Goal: Communication & Community: Answer question/provide support

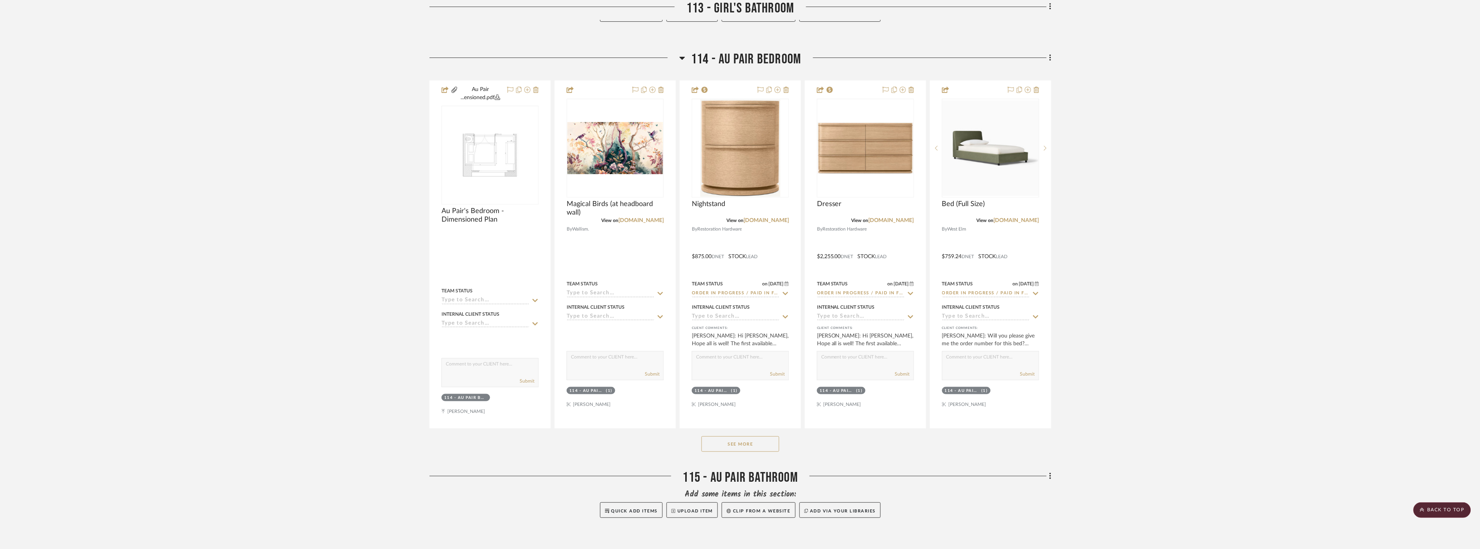
scroll to position [6626, 0]
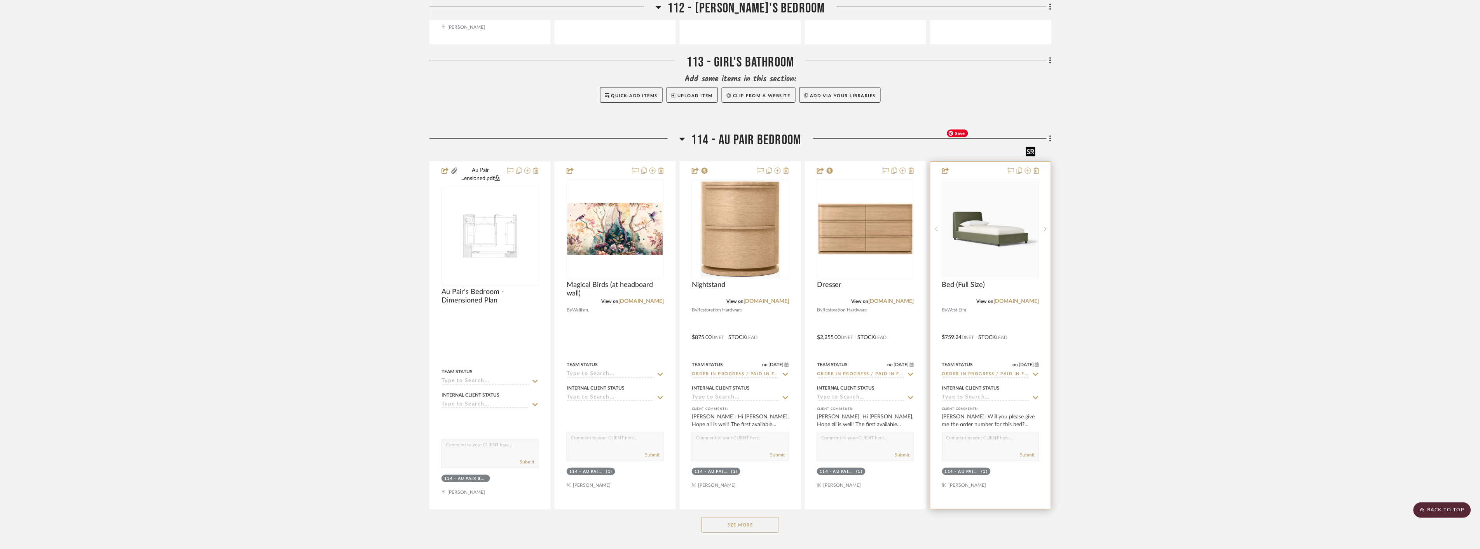
click at [974, 206] on img "0" at bounding box center [991, 229] width 96 height 96
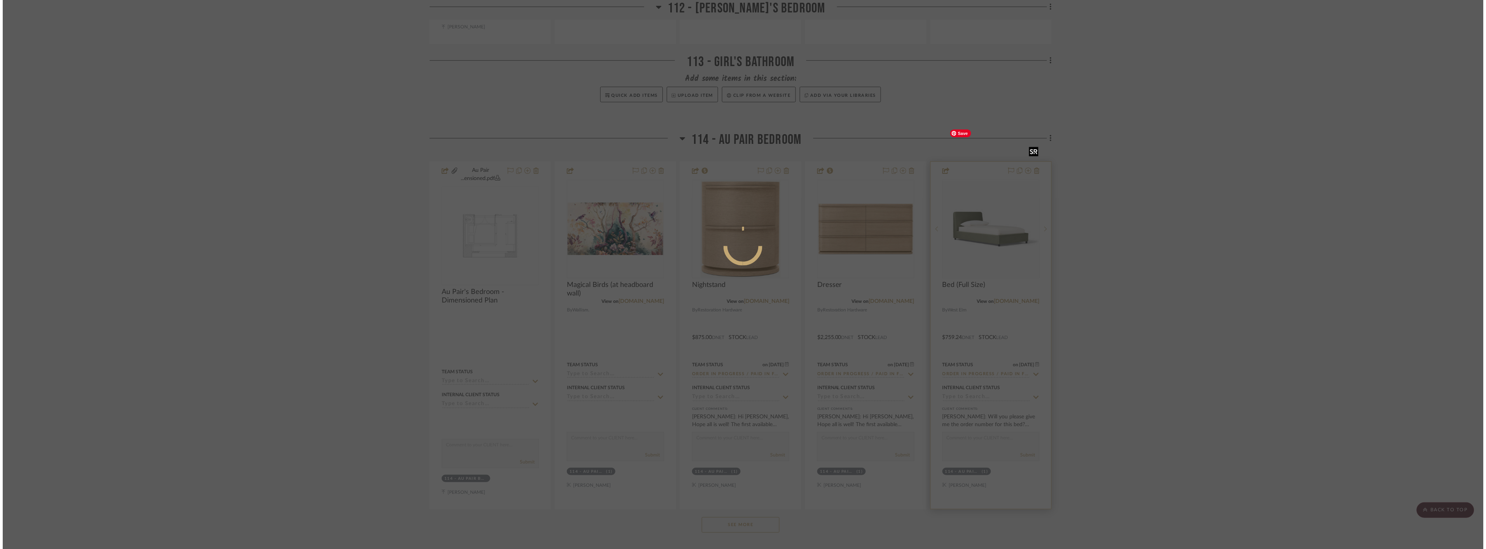
scroll to position [0, 0]
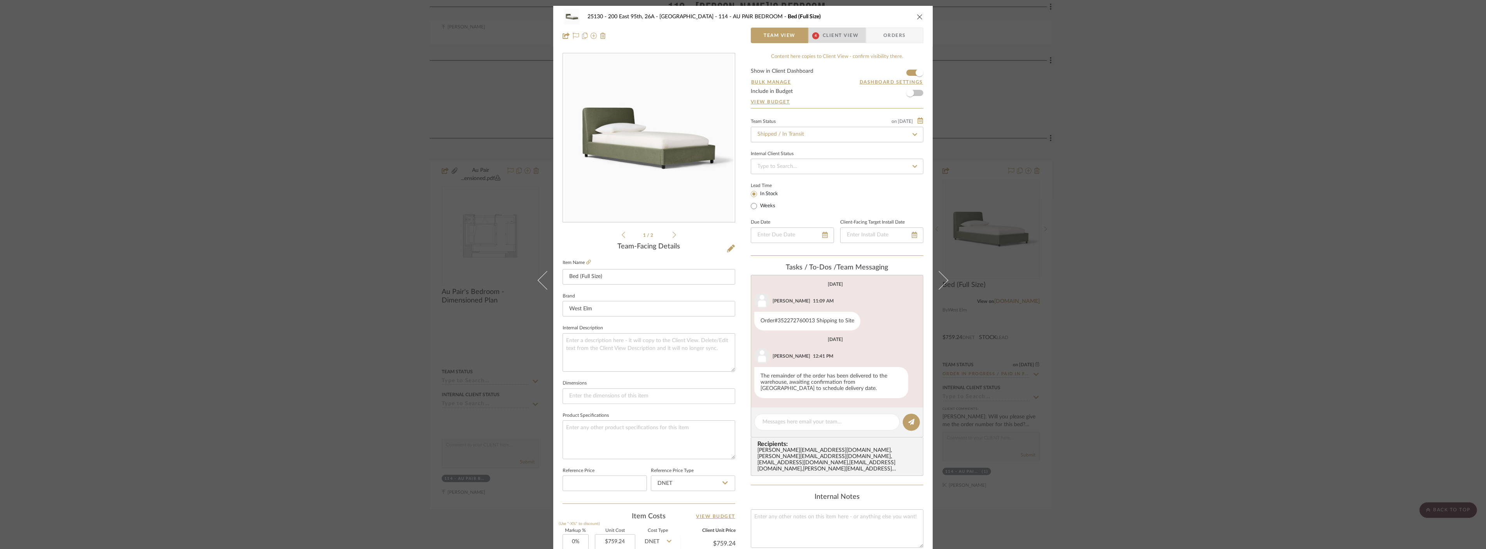
click at [849, 29] on span "Client View" at bounding box center [841, 36] width 36 height 16
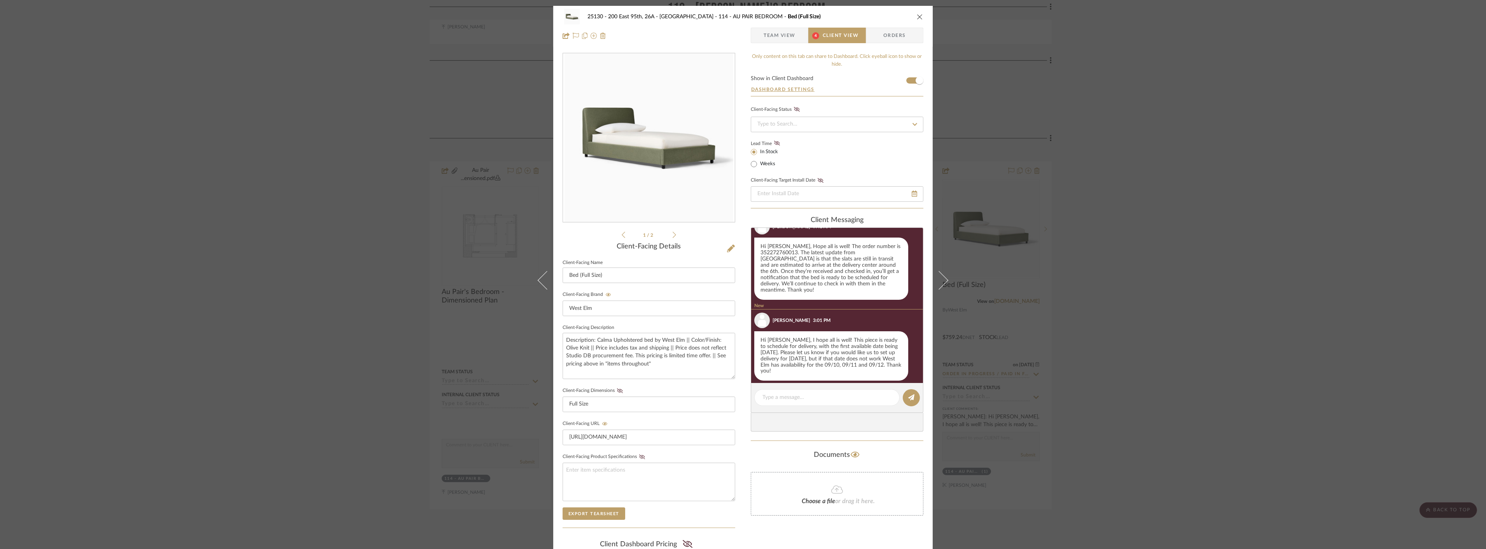
scroll to position [144, 0]
click at [811, 393] on div at bounding box center [826, 397] width 145 height 17
click at [811, 399] on textarea at bounding box center [826, 397] width 129 height 8
click at [778, 396] on textarea "Good morning [PERSON_NAME]!" at bounding box center [826, 397] width 129 height 8
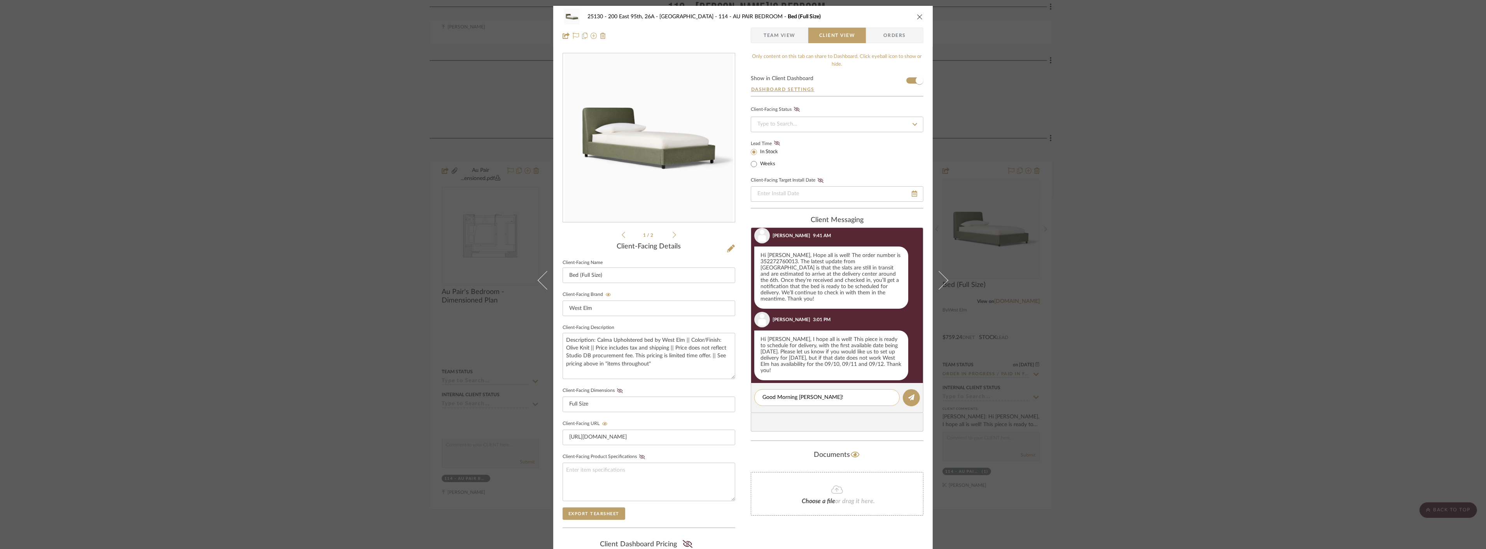
click at [833, 397] on textarea "Good Morning [PERSON_NAME]!" at bounding box center [826, 397] width 129 height 8
click at [792, 416] on textarea "Good Morning [PERSON_NAME]! We reserved [DATE] for deliveyr as it was the soone…" at bounding box center [826, 405] width 129 height 24
drag, startPoint x: 846, startPoint y: 414, endPoint x: 818, endPoint y: 417, distance: 27.8
click at [818, 417] on textarea "Good Morning [PERSON_NAME]! We reserved [DATE] for deliveyr as it was the soone…" at bounding box center [826, 405] width 129 height 24
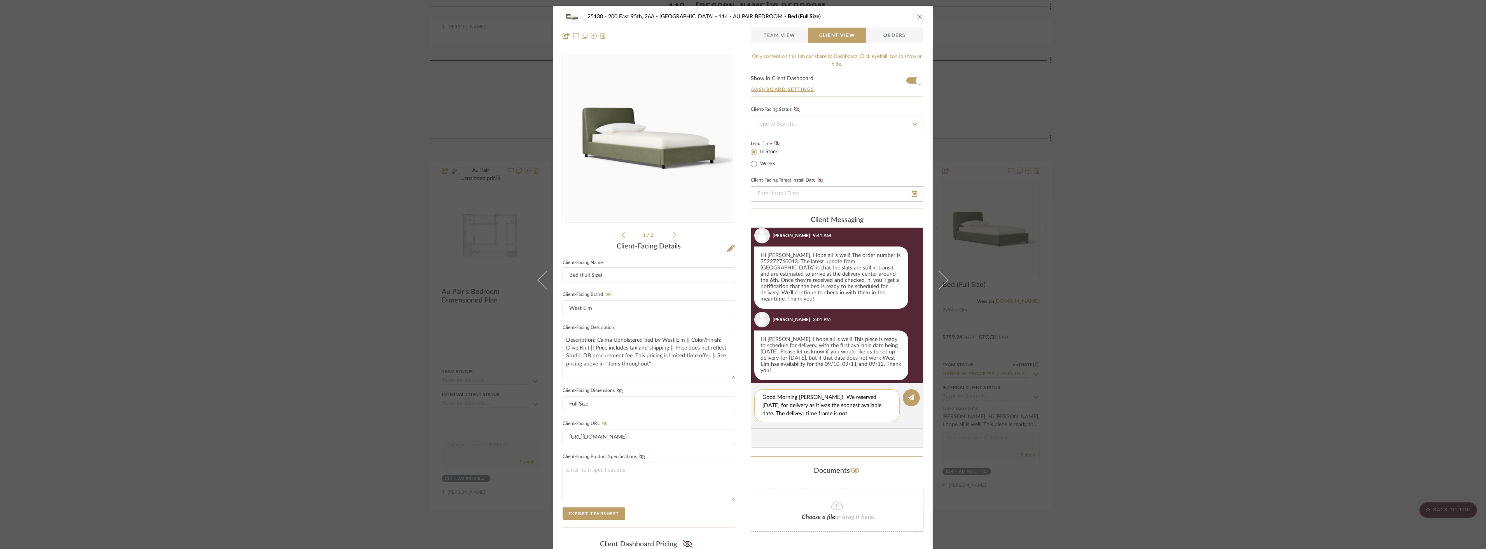
click at [839, 414] on textarea "Good Morning [PERSON_NAME]! We reserved [DATE] for delivery as it was the soone…" at bounding box center [826, 405] width 129 height 24
click at [882, 405] on textarea "Good Morning [PERSON_NAME]! We reserved [DATE] for delivery as it was the soone…" at bounding box center [826, 405] width 129 height 24
click at [793, 420] on textarea "Good Morning [PERSON_NAME]! We reserved [DATE] for delivery as it was the soone…" at bounding box center [826, 409] width 129 height 33
click at [877, 421] on textarea "Good Morning [PERSON_NAME]! We reserved [DATE] for delivery as it was the soone…" at bounding box center [829, 409] width 135 height 33
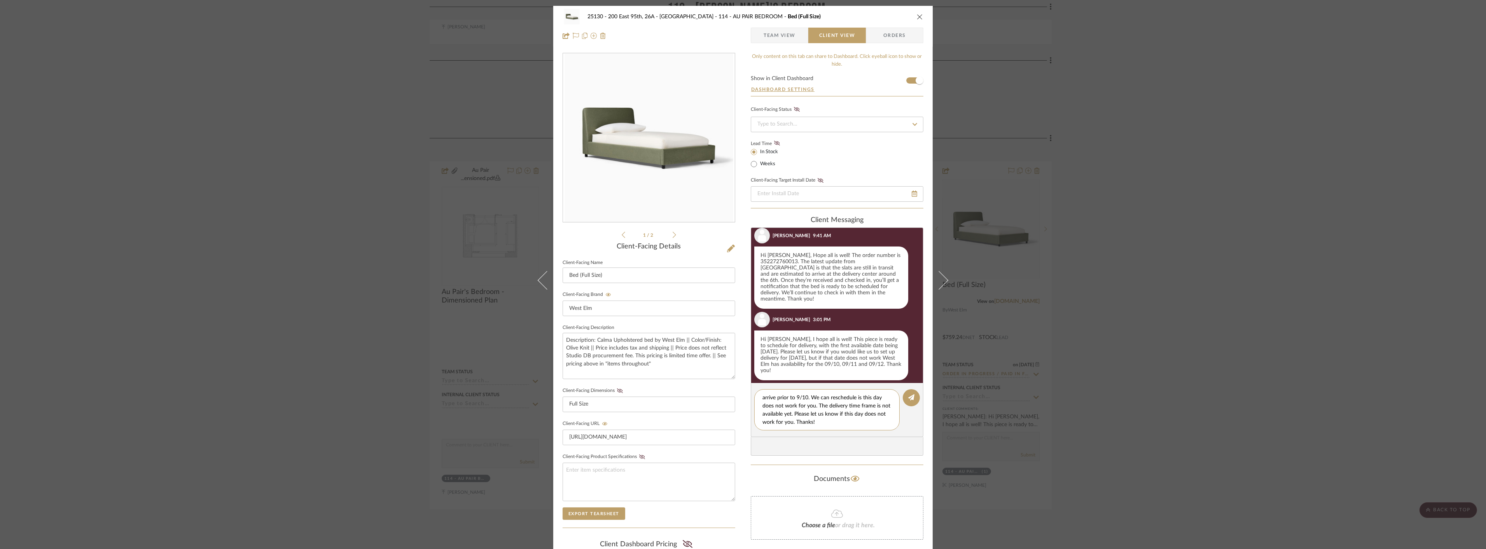
scroll to position [0, 0]
drag, startPoint x: 873, startPoint y: 425, endPoint x: 741, endPoint y: 380, distance: 139.0
click at [741, 380] on div "25130 - 200 East 95th, 26A - Kosheleva 114 - AU PAIR BEDROOM Bed (Full Size) Te…" at bounding box center [742, 329] width 379 height 647
type textarea "Good Morning [PERSON_NAME]! We reserved [DATE] for delivery as it was the soone…"
paste textarea "Good Morning [PERSON_NAME]! We have reserved [DATE] for your delivery. This was…"
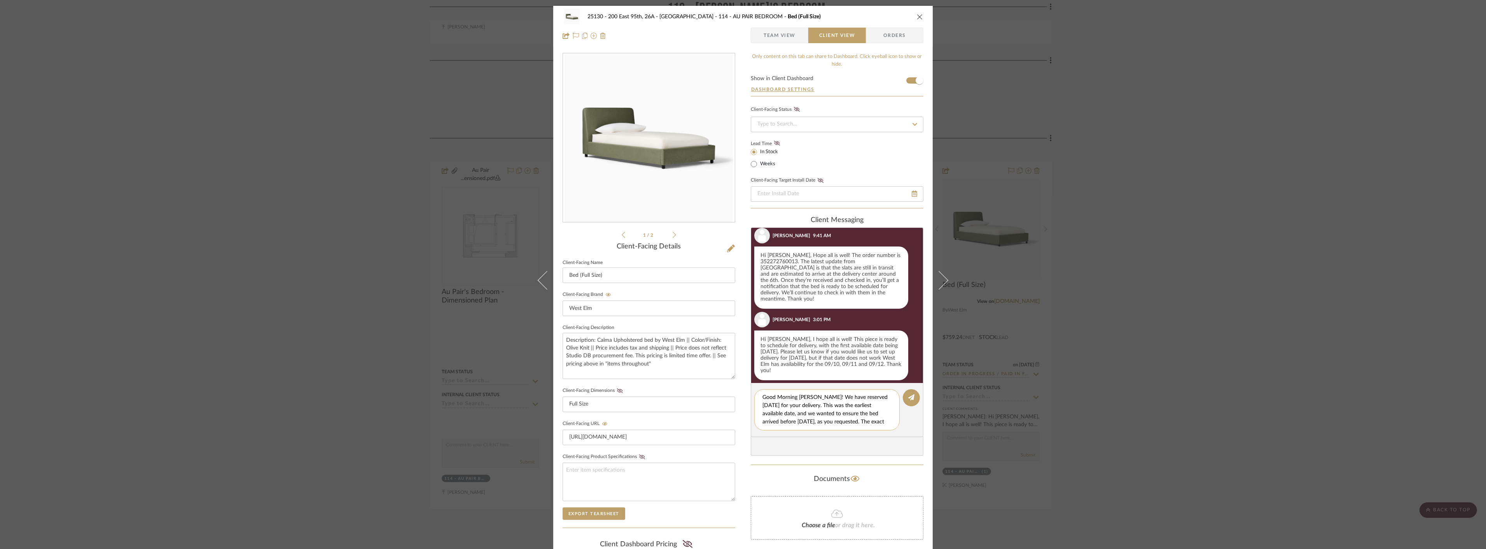
scroll to position [32, 0]
click at [786, 398] on textarea "Good Morning [PERSON_NAME]! We have reserved [DATE] for your delivery. This was…" at bounding box center [829, 409] width 135 height 33
click at [872, 400] on textarea "Good Morning [PERSON_NAME]! We have reserved [DATE] for your delivery. This was…" at bounding box center [829, 409] width 135 height 33
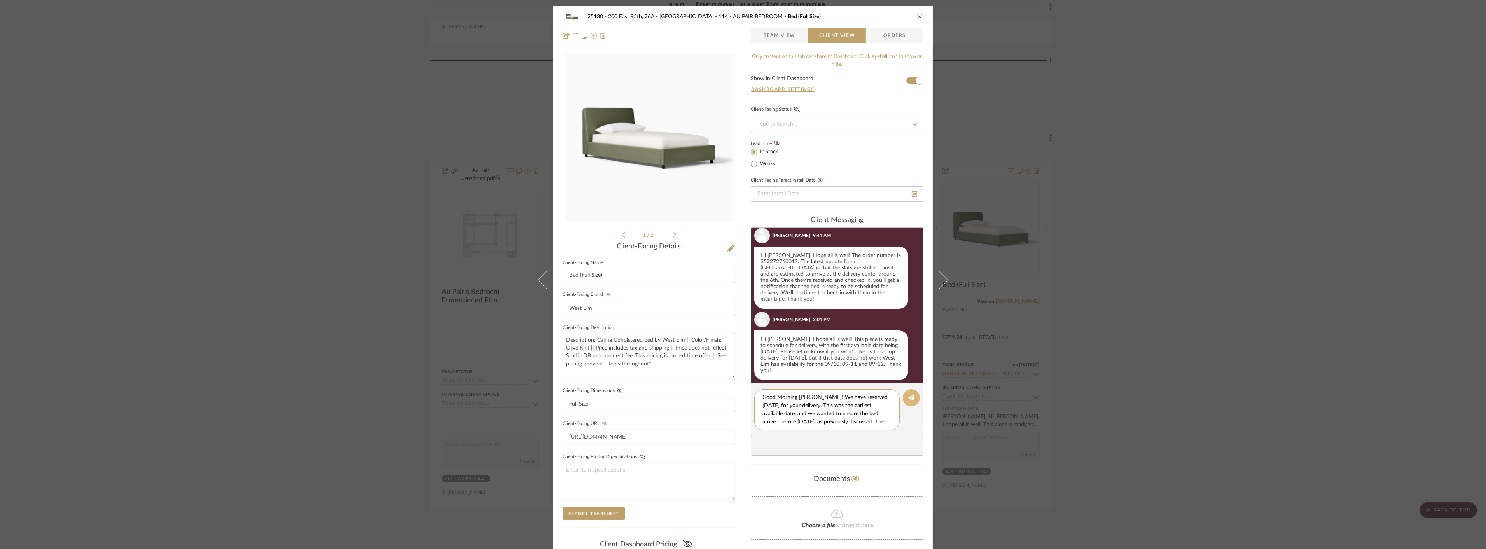
type textarea "Good Morning [PERSON_NAME]! We have reserved [DATE] for your delivery. This was…"
click at [904, 396] on button at bounding box center [911, 397] width 17 height 17
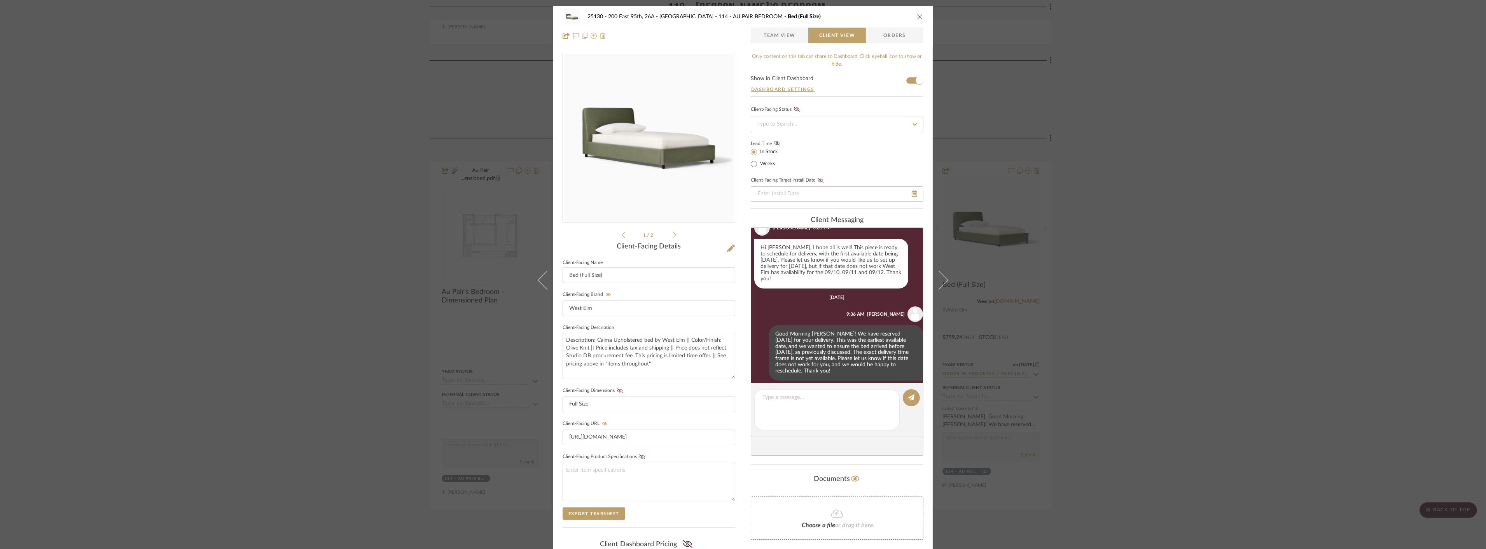
scroll to position [197, 0]
click at [1104, 273] on div "25130 - 200 East 95th, 26A - Kosheleva 114 - AU PAIR BEDROOM Bed (Full Size) Te…" at bounding box center [743, 274] width 1486 height 549
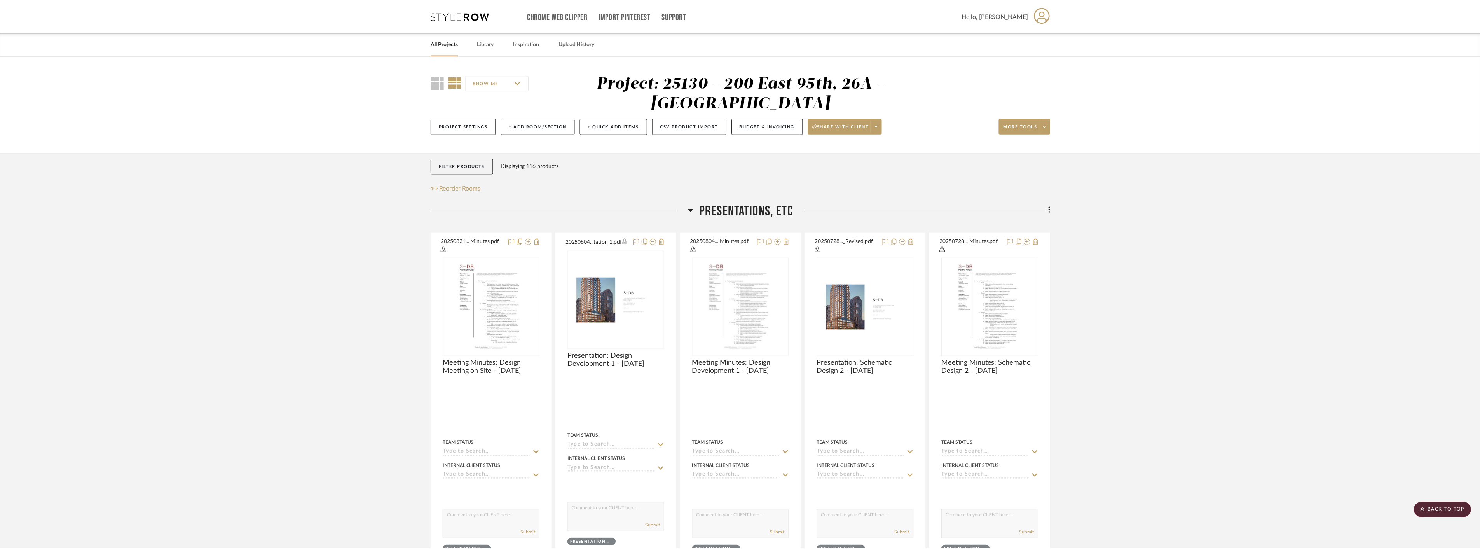
scroll to position [6626, 0]
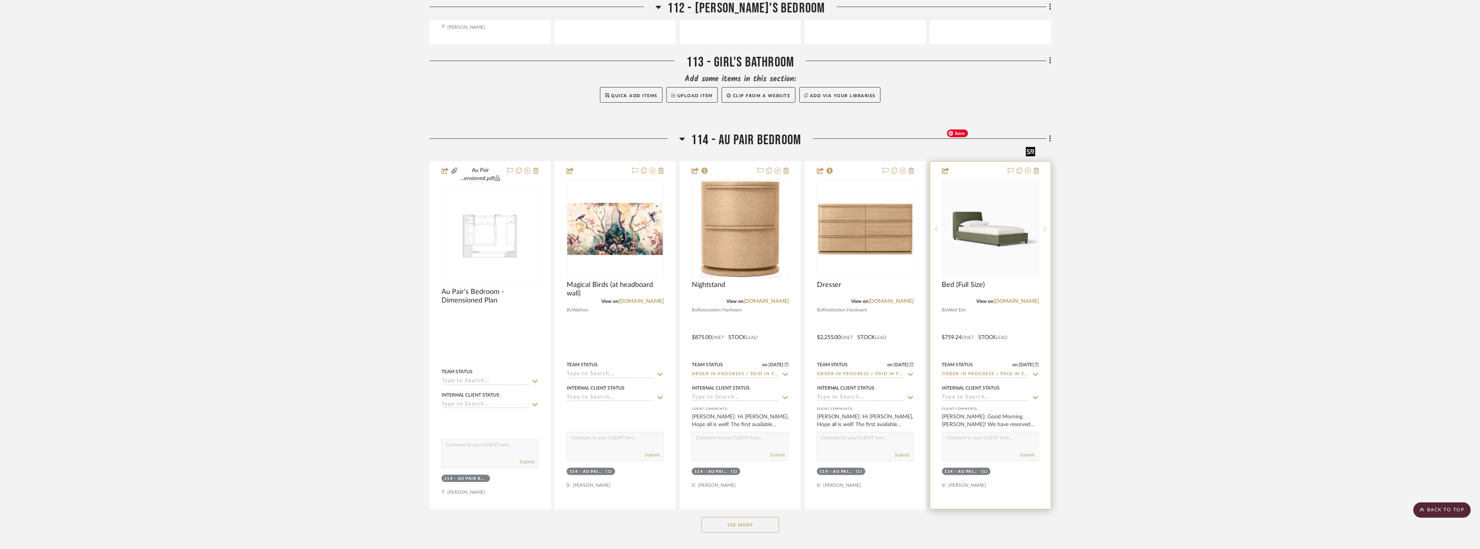
click at [977, 181] on img "0" at bounding box center [991, 229] width 96 height 96
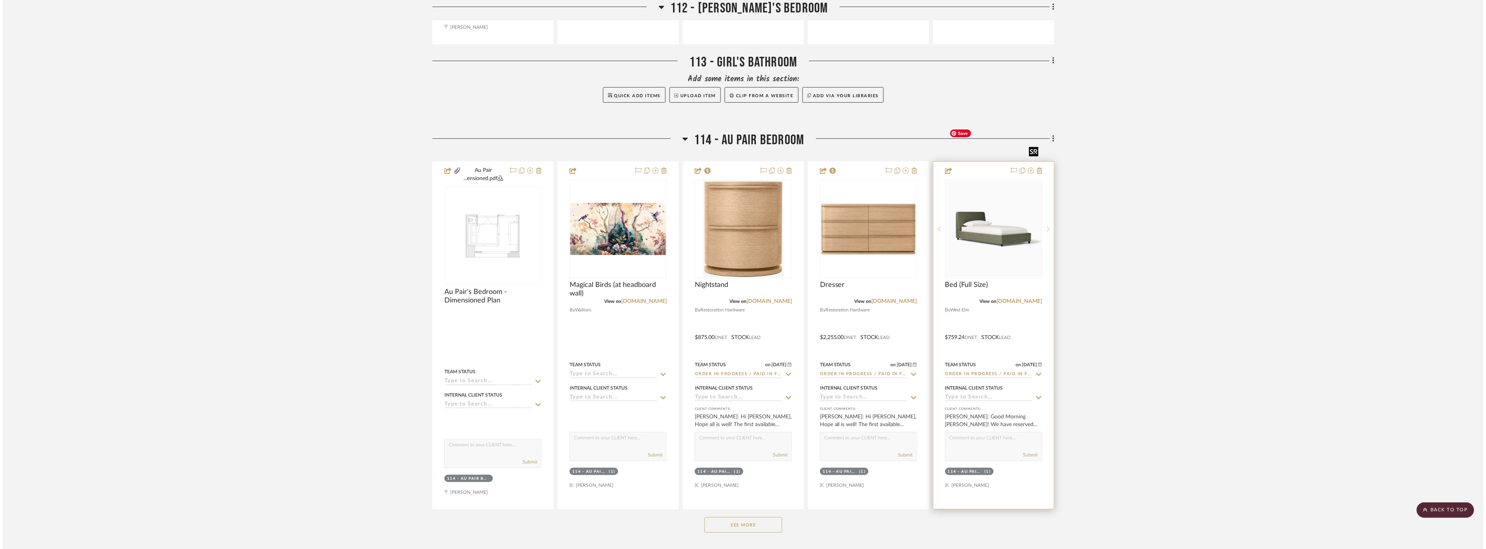
scroll to position [0, 0]
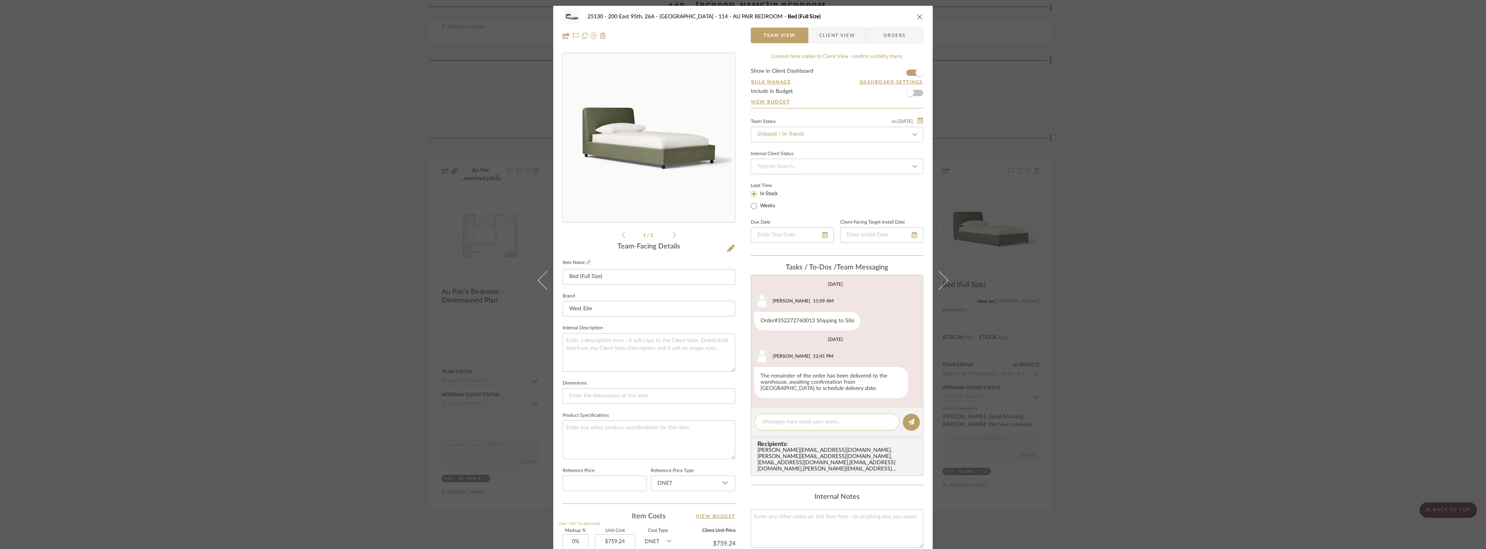
click at [829, 423] on textarea at bounding box center [826, 422] width 129 height 8
type textarea "S"
click at [1205, 93] on div "25130 - 200 East 95th, 26A - Kosheleva 114 - AU PAIR BEDROOM Bed (Full Size) Te…" at bounding box center [743, 274] width 1486 height 549
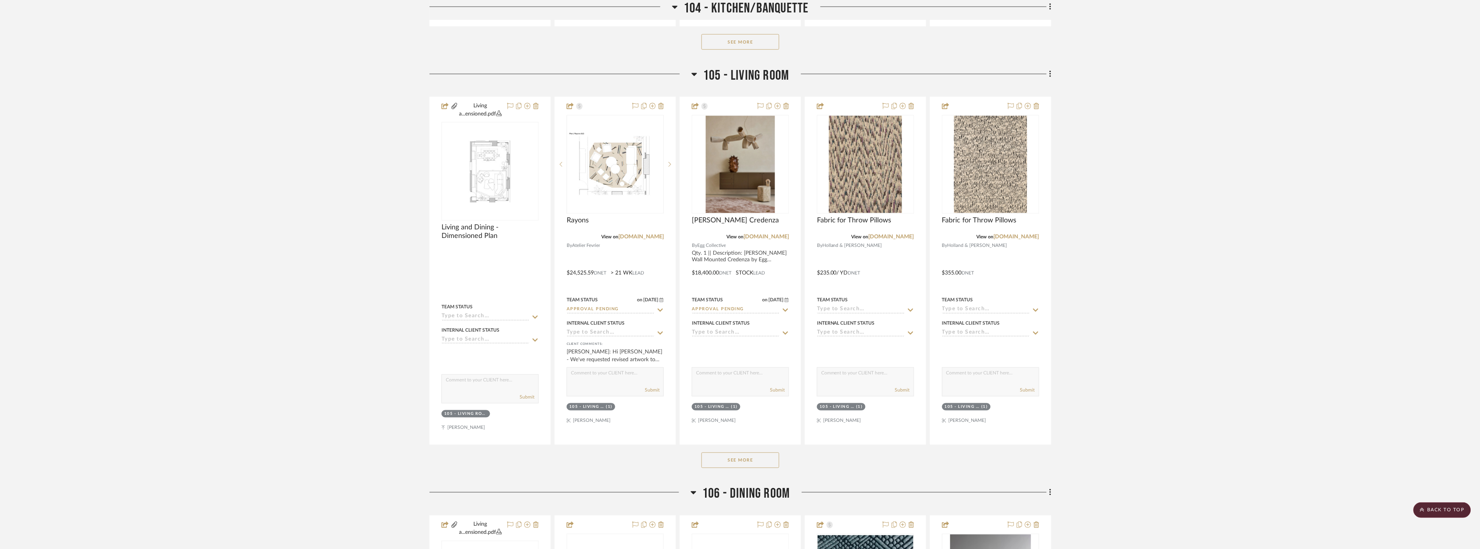
scroll to position [2307, 0]
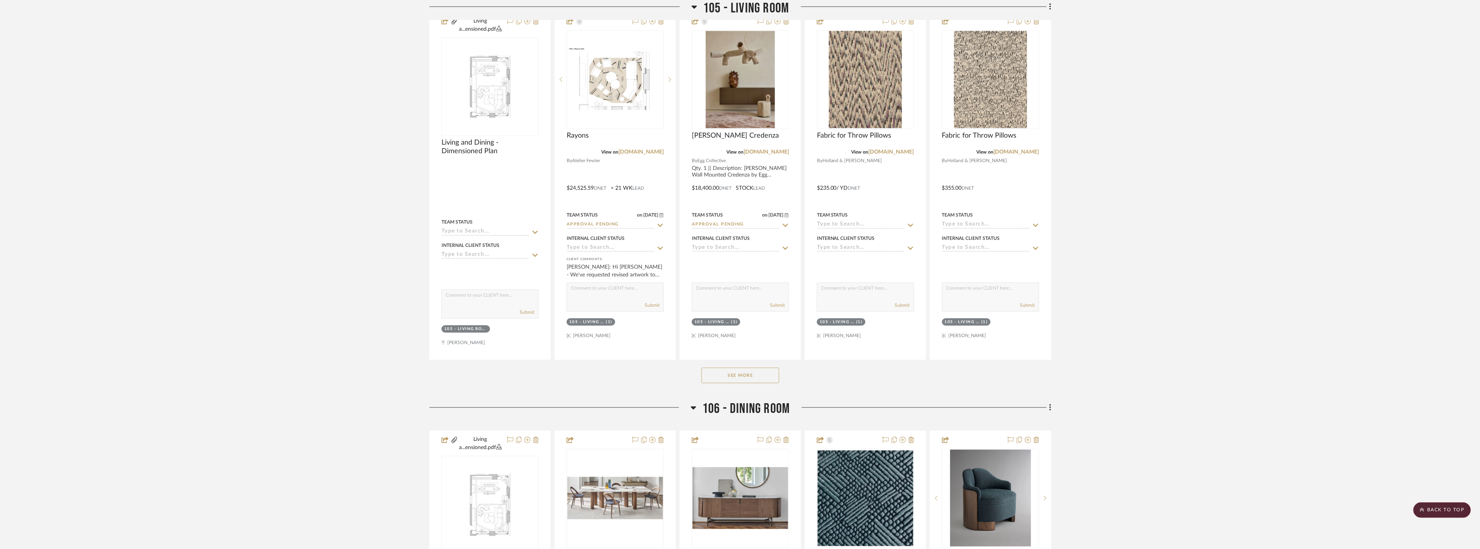
click at [757, 379] on button "See More" at bounding box center [741, 376] width 78 height 16
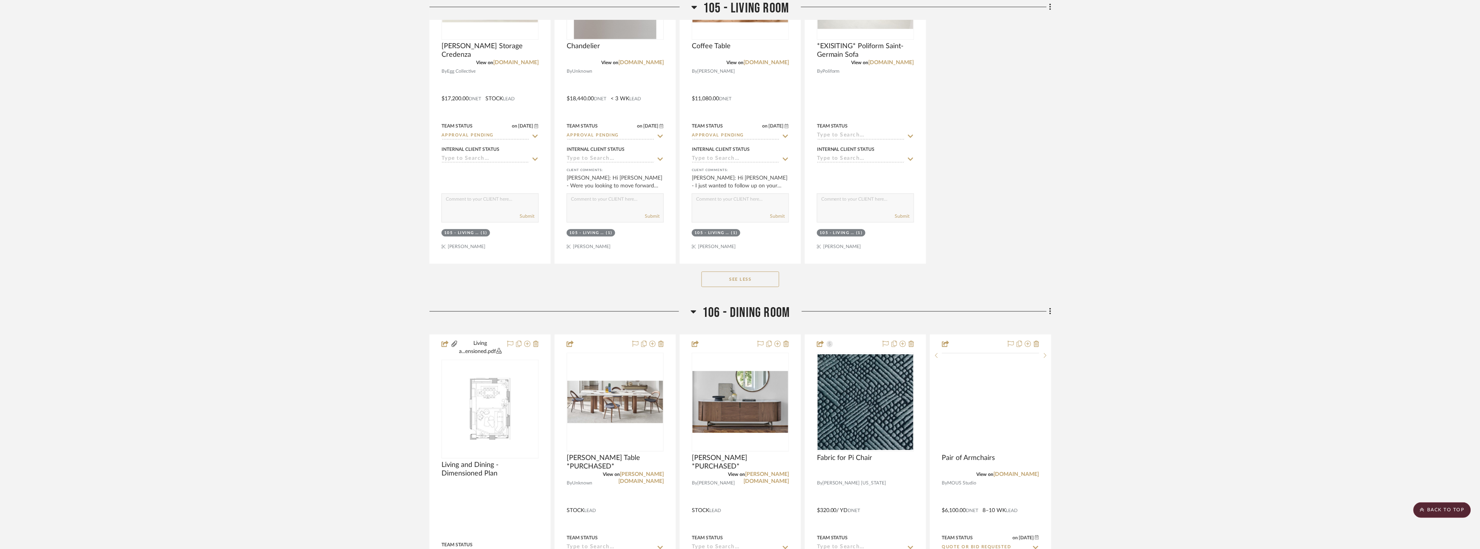
scroll to position [2825, 0]
